Goal: Task Accomplishment & Management: Manage account settings

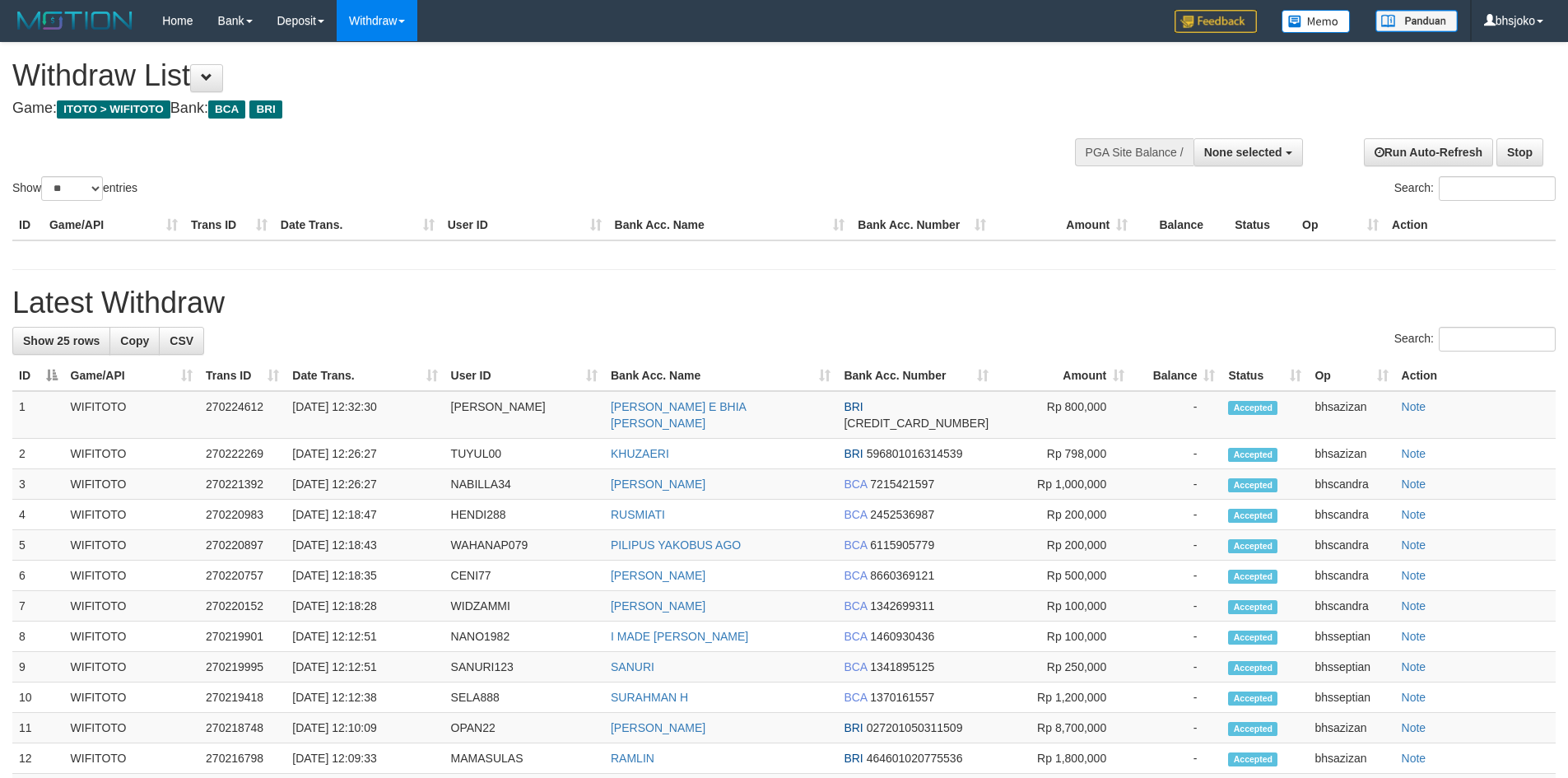
select select
select select "**"
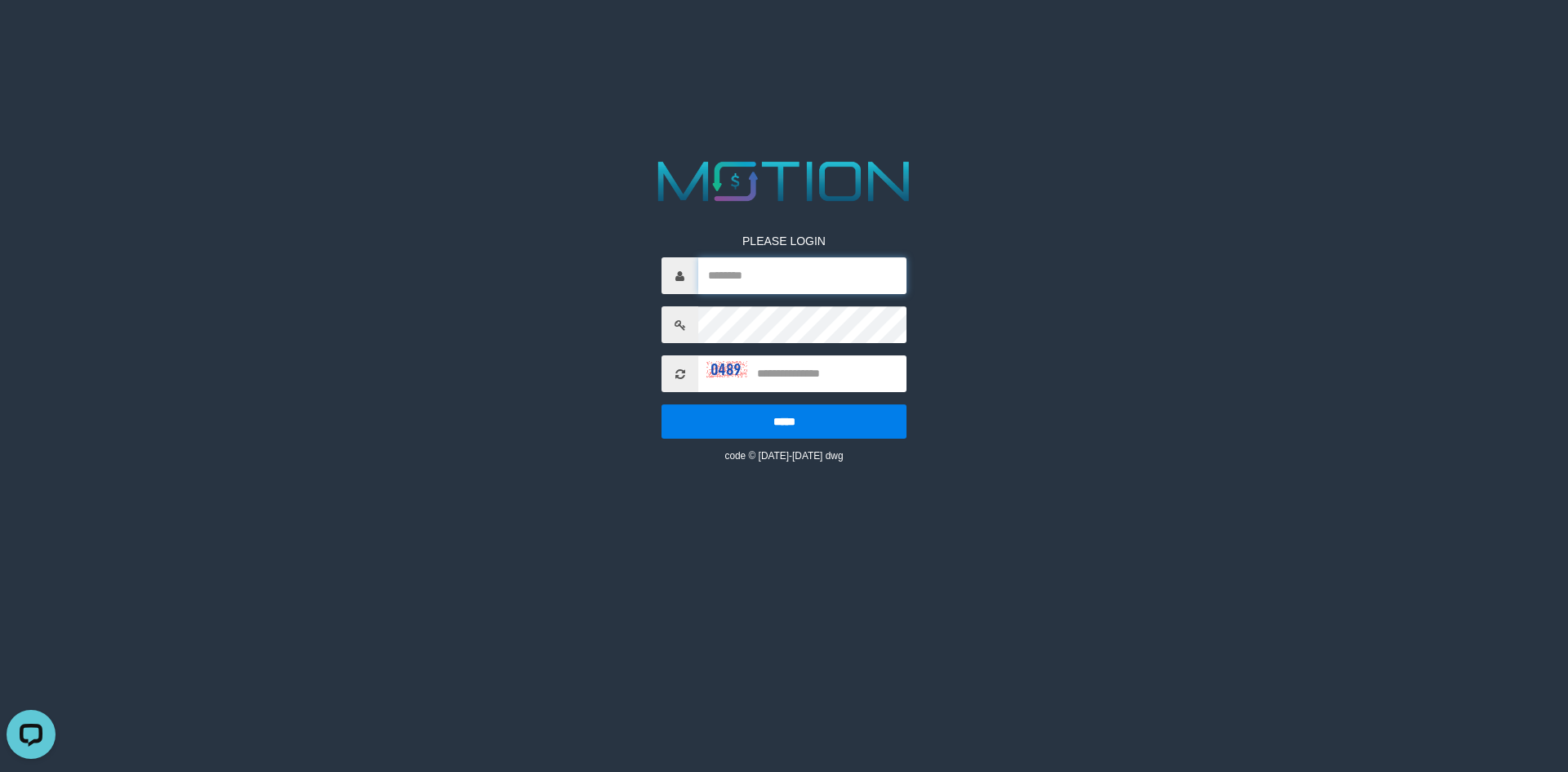
type input "*******"
